Goal: Complete application form

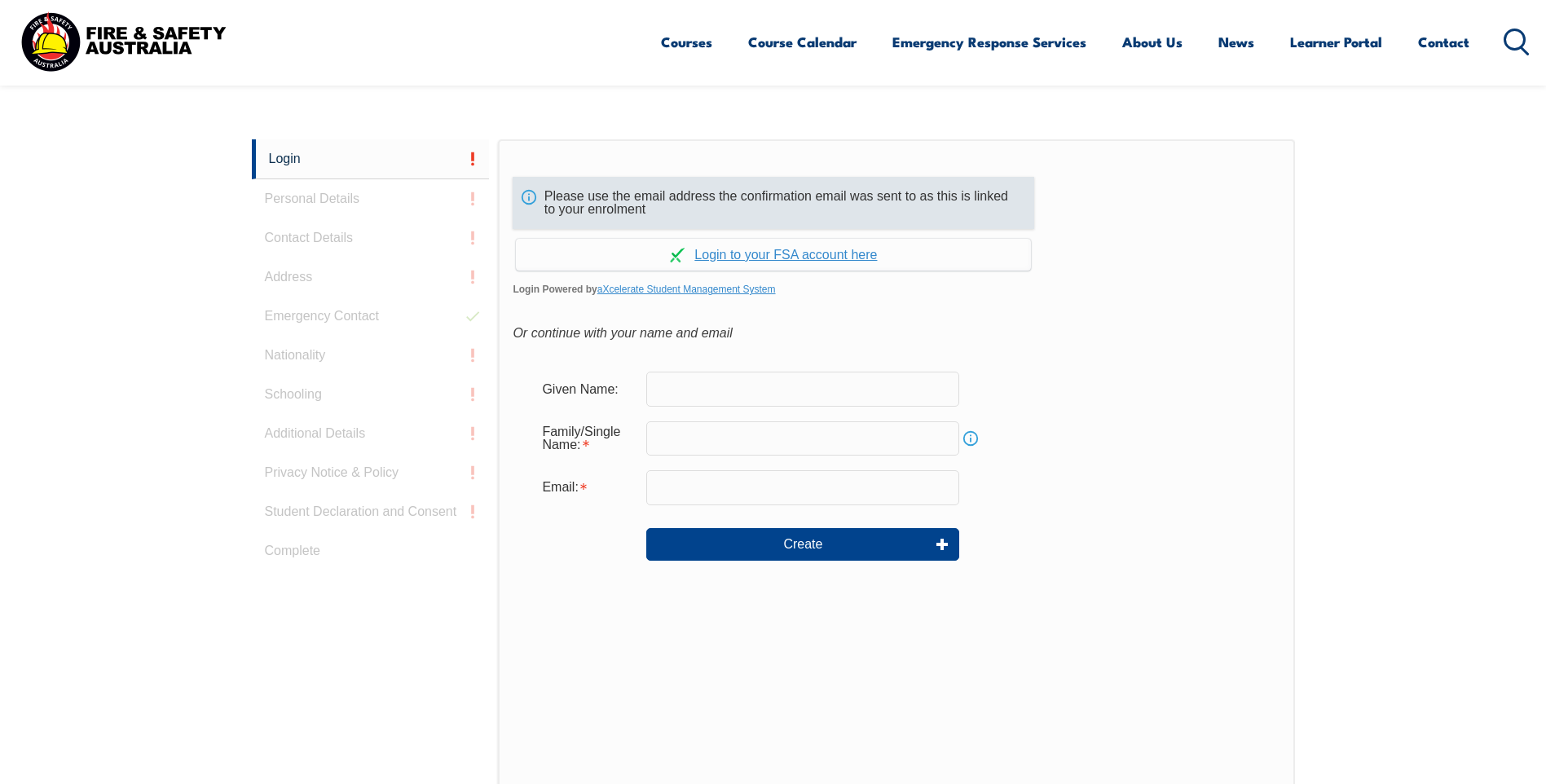
scroll to position [409, 0]
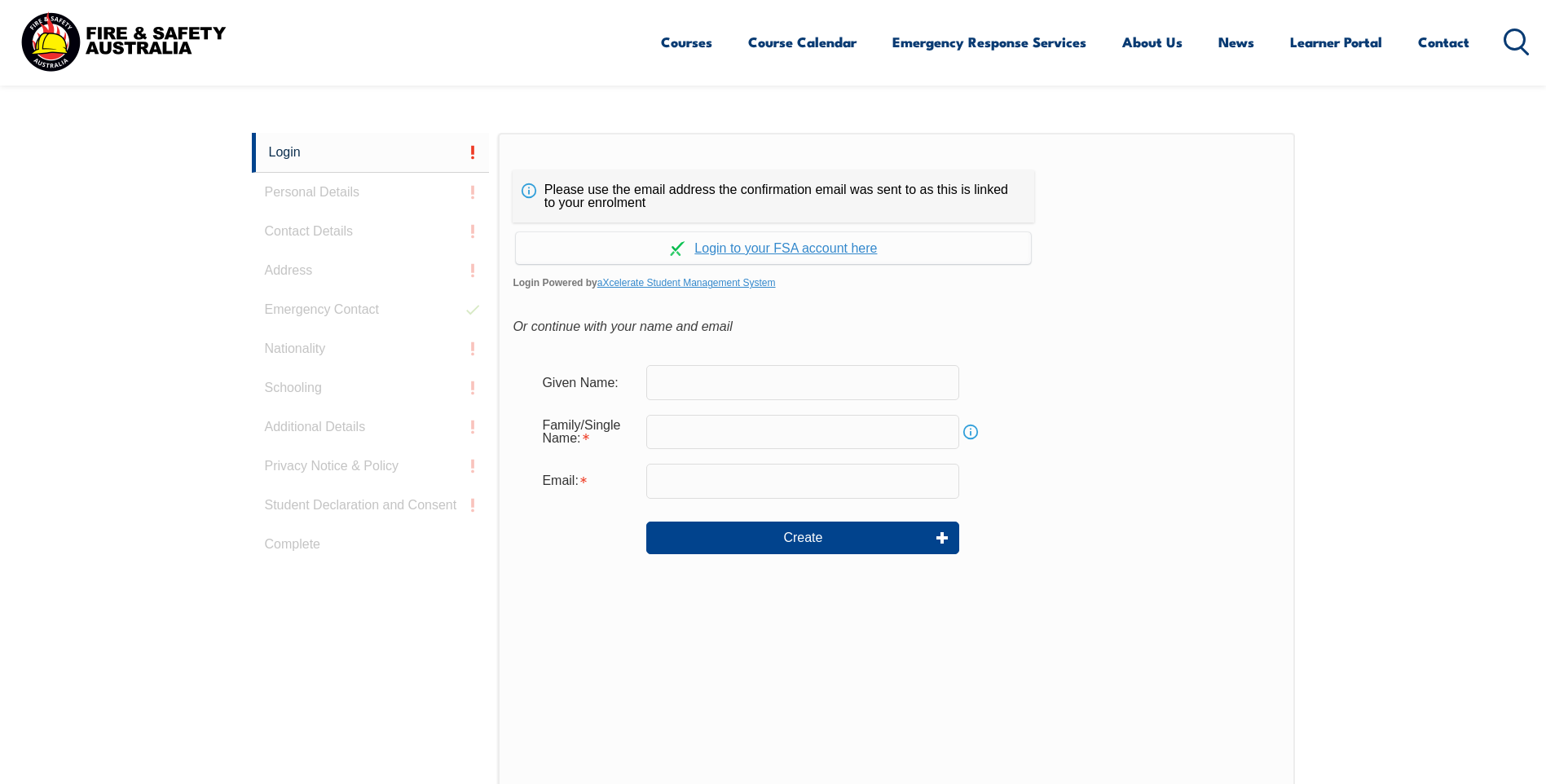
click at [790, 378] on input "text" at bounding box center [802, 382] width 313 height 34
type input "[PERSON_NAME]"
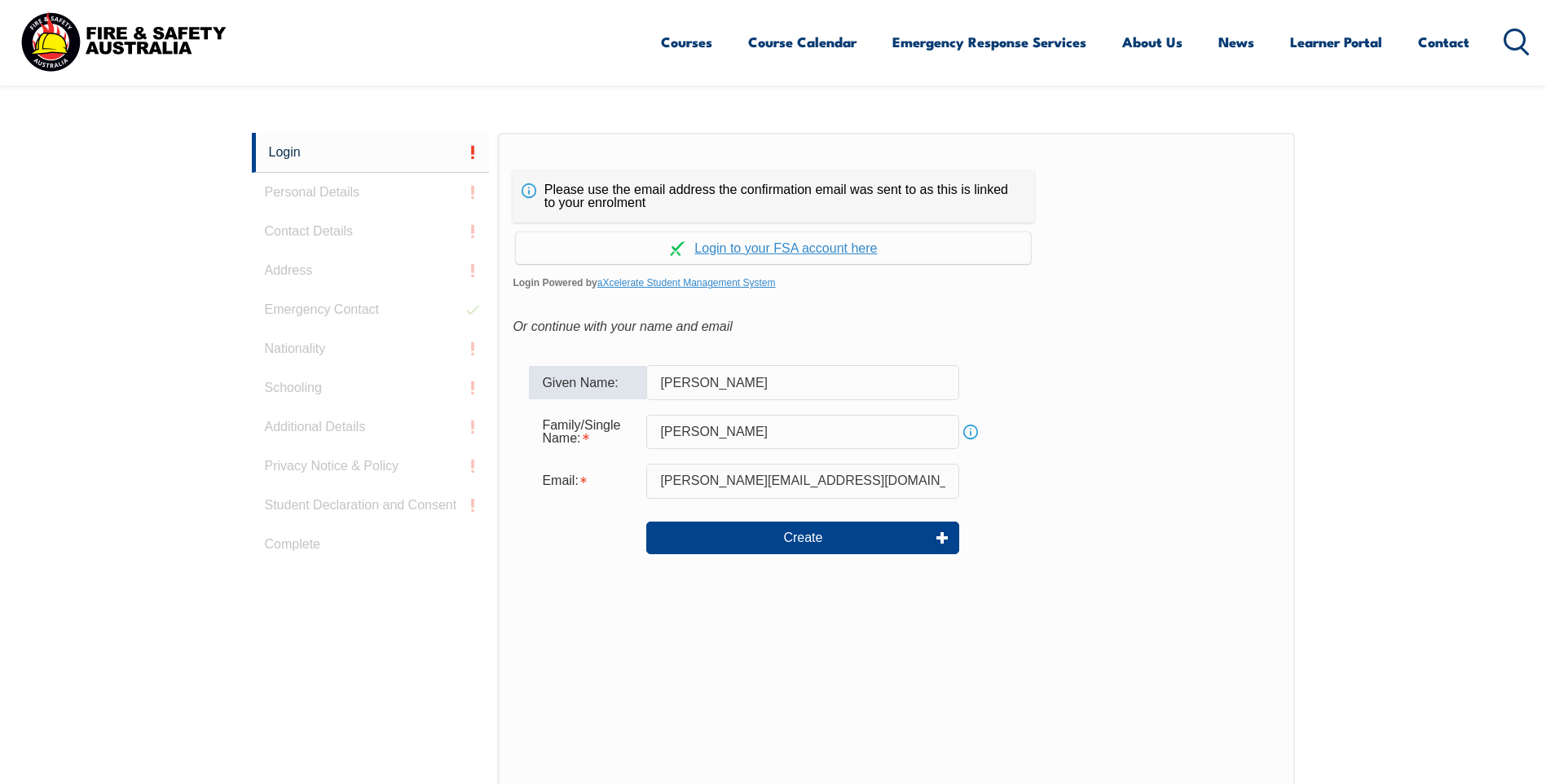
click at [895, 480] on input "[PERSON_NAME][EMAIL_ADDRESS][DOMAIN_NAME]" at bounding box center [802, 480] width 313 height 34
drag, startPoint x: 881, startPoint y: 480, endPoint x: 541, endPoint y: 456, distance: 340.8
click at [541, 456] on form "Given Name: [PERSON_NAME] Family/Single Name: [PERSON_NAME] Info Email: [PERSON…" at bounding box center [895, 471] width 767 height 245
paste input "[DOMAIN_NAME]"
type input "[PERSON_NAME][EMAIL_ADDRESS][DOMAIN_NAME]"
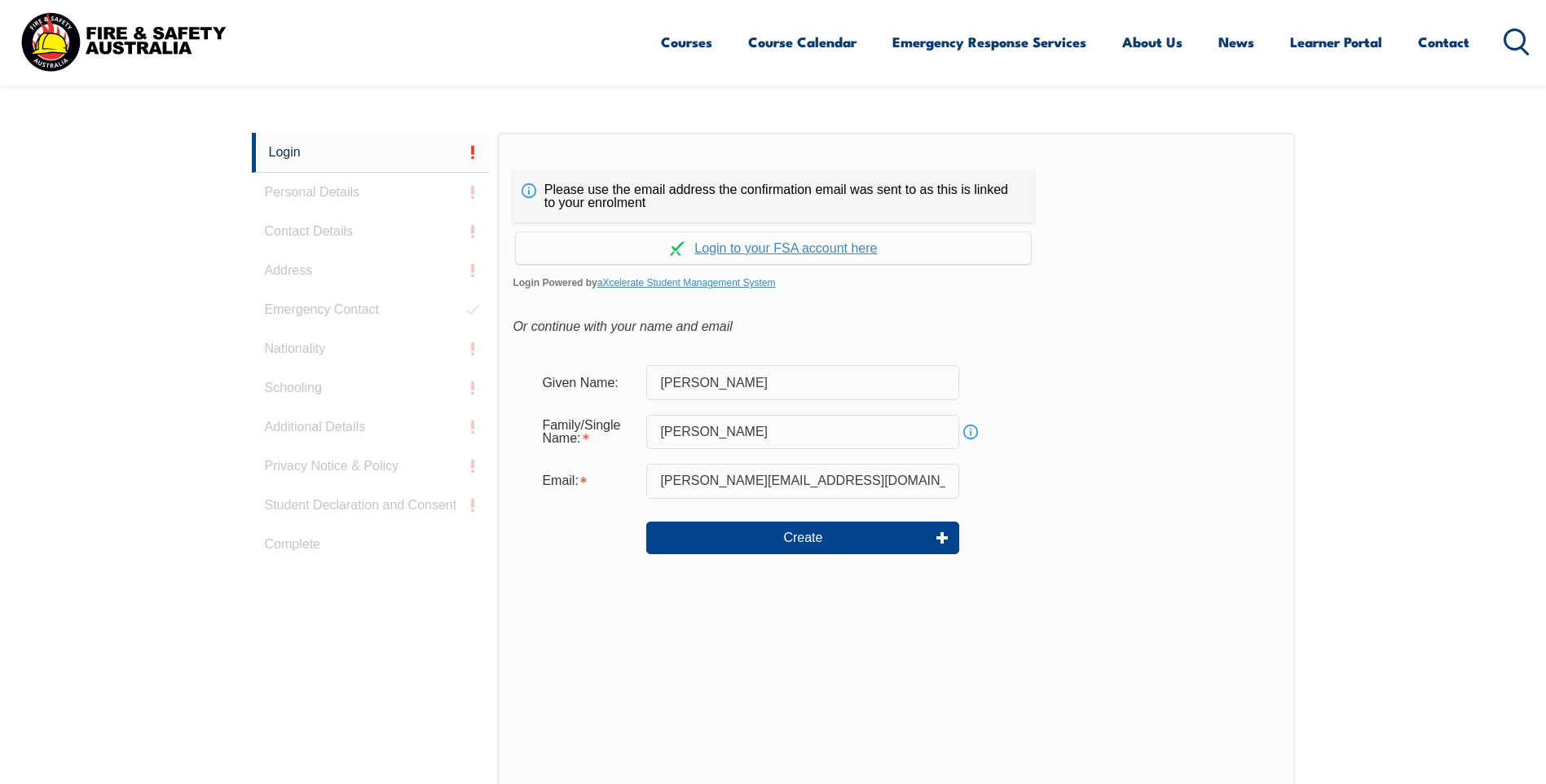
click at [1189, 525] on div "Create" at bounding box center [895, 537] width 734 height 58
click at [800, 533] on button "Create" at bounding box center [802, 538] width 313 height 32
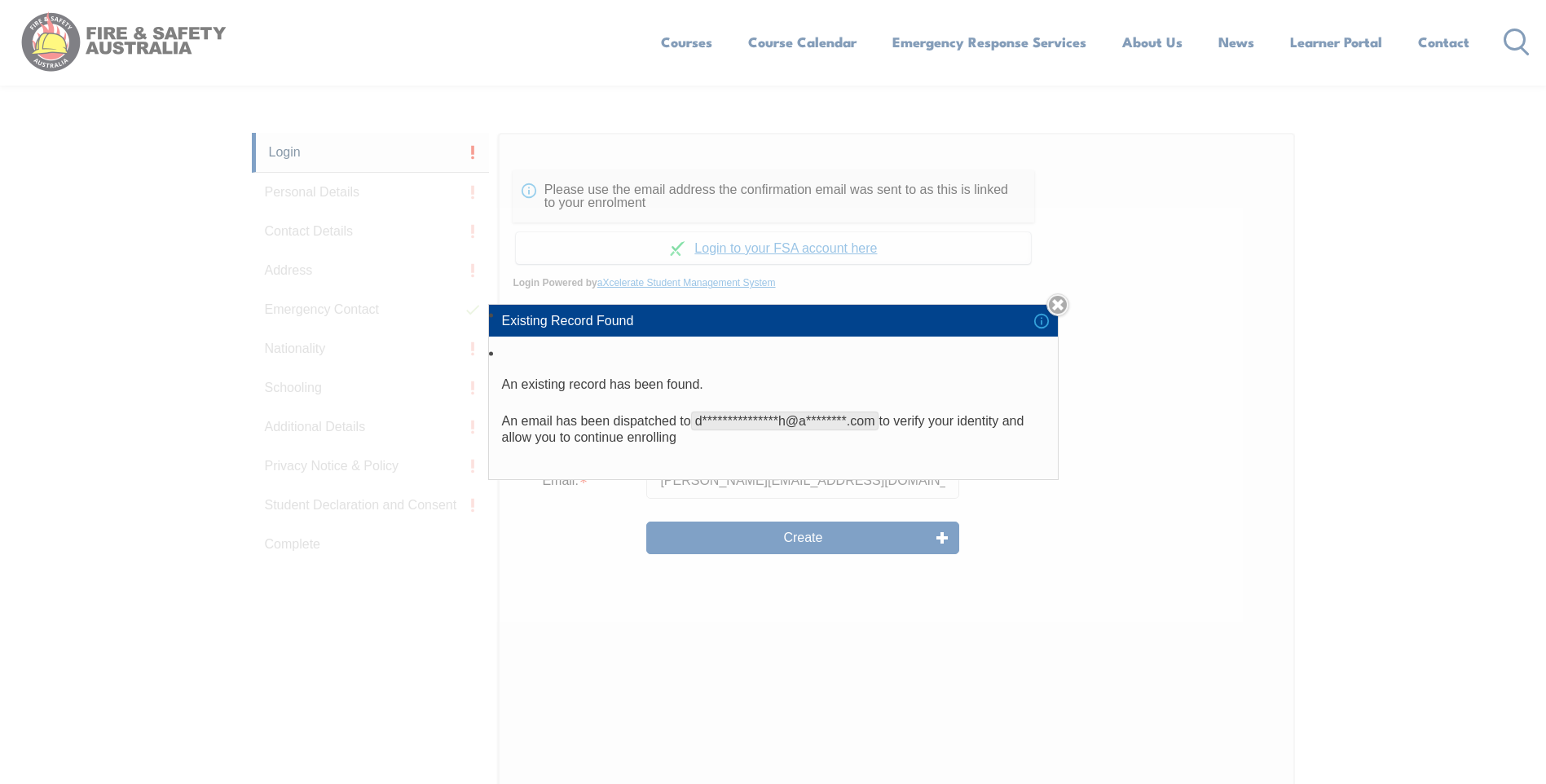
click at [1053, 317] on li "Existing Record Found" at bounding box center [773, 320] width 569 height 31
click at [1048, 323] on li "Existing Record Found" at bounding box center [773, 320] width 569 height 31
click at [1068, 300] on link "Close" at bounding box center [1057, 304] width 23 height 23
